Goal: Information Seeking & Learning: Learn about a topic

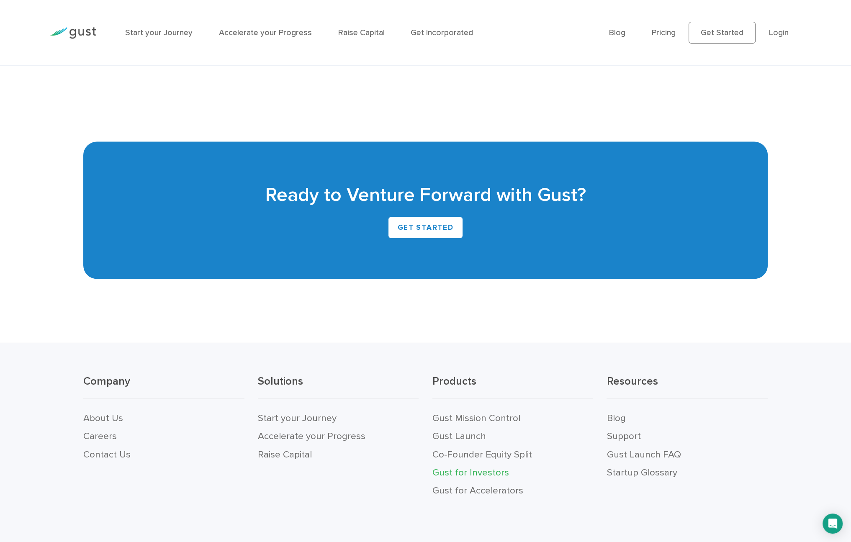
scroll to position [2212, 0]
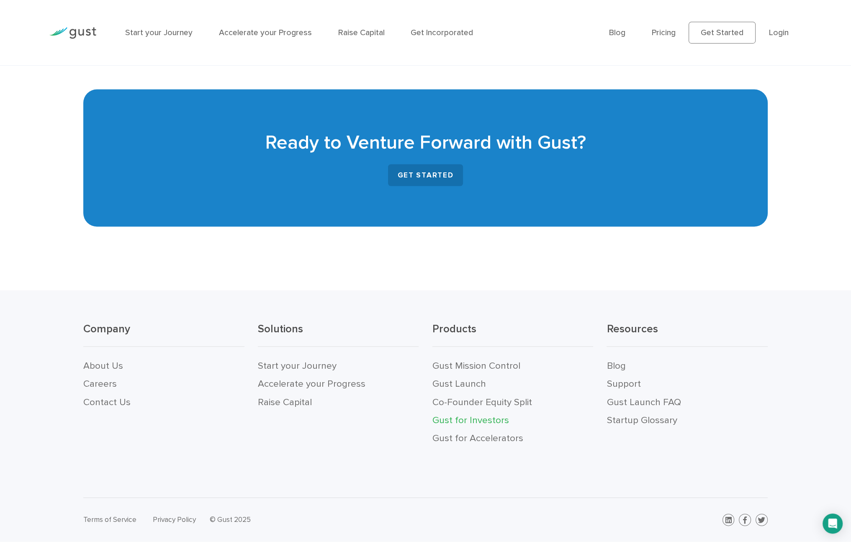
click at [408, 169] on link "GET STARTED" at bounding box center [425, 175] width 75 height 22
click at [634, 401] on link "Gust Launch FAQ" at bounding box center [643, 401] width 74 height 11
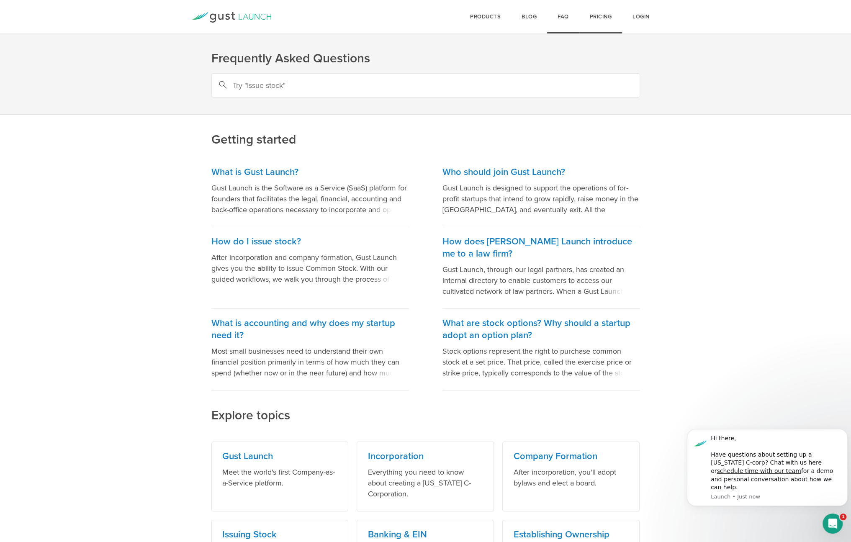
click at [595, 18] on link "Pricing" at bounding box center [600, 16] width 43 height 33
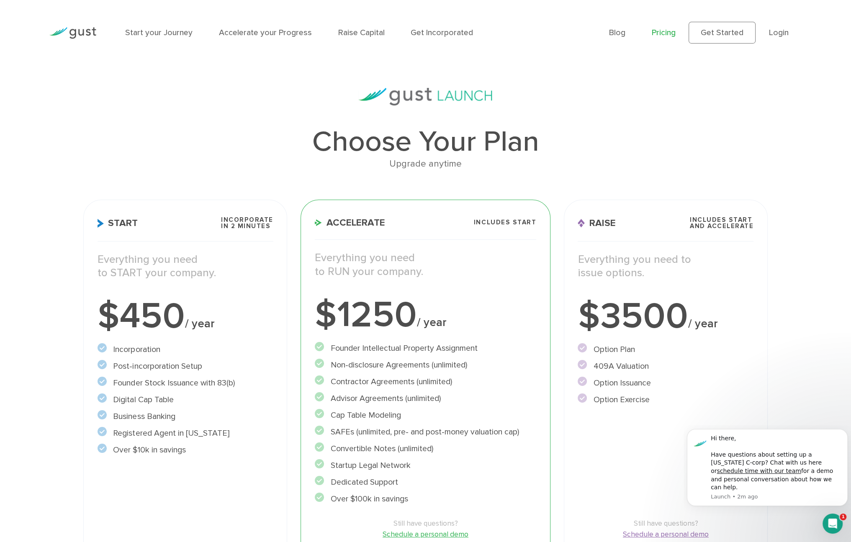
click at [71, 36] on img at bounding box center [72, 32] width 47 height 11
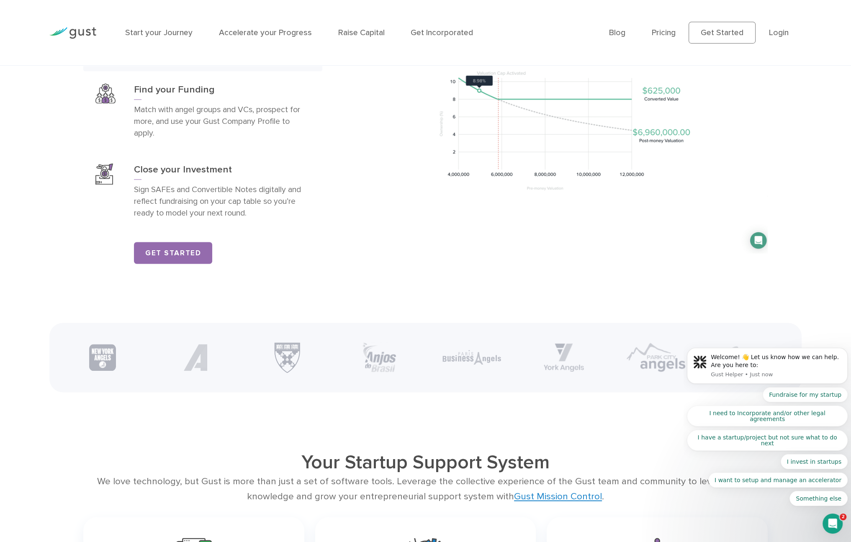
scroll to position [1800, 0]
